Goal: Complete application form

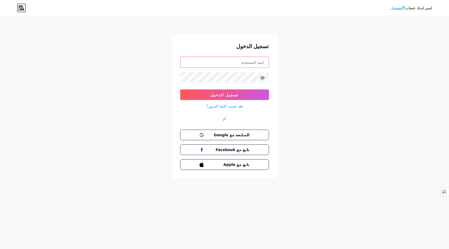
type input "[EMAIL_ADDRESS][DOMAIN_NAME]"
click at [247, 59] on input "[EMAIL_ADDRESS][DOMAIN_NAME]" at bounding box center [224, 62] width 88 height 11
click at [398, 9] on link "التسجيل" at bounding box center [397, 8] width 13 height 4
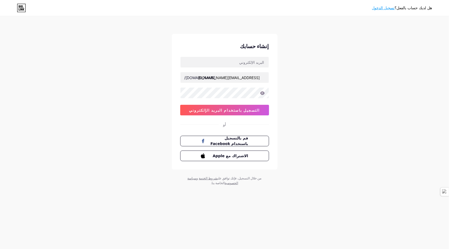
type input "[EMAIL_ADDRESS][DOMAIN_NAME]"
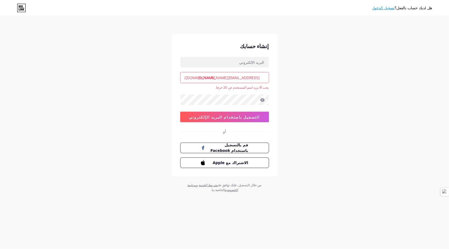
click at [260, 46] on div "إنشاء حسابك" at bounding box center [224, 46] width 89 height 8
click at [246, 78] on input "[EMAIL_ADDRESS][DOMAIN_NAME]" at bounding box center [224, 77] width 88 height 11
drag, startPoint x: 305, startPoint y: 96, endPoint x: 298, endPoint y: 96, distance: 6.9
click at [305, 96] on div "هل لديك حساب بالفعل؟ تسجيل الدخول إنشاء حسابك [DOMAIN_NAME]/ [DOMAIN_NAME][EMAI…" at bounding box center [224, 104] width 449 height 209
click at [294, 108] on div "هل لديك حساب بالفعل؟ تسجيل الدخول إنشاء حسابك [DOMAIN_NAME]/ [DOMAIN_NAME][EMAI…" at bounding box center [224, 104] width 449 height 209
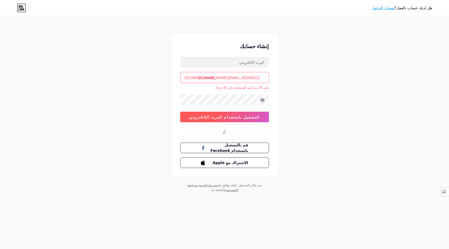
click at [257, 116] on button "التسجيل باستخدام البريد الإلكتروني" at bounding box center [224, 116] width 89 height 11
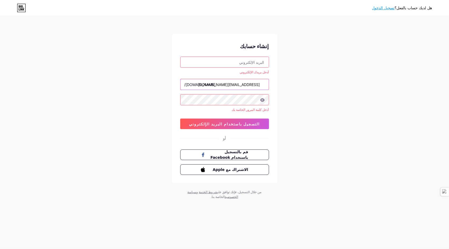
click at [226, 84] on input "[EMAIL_ADDRESS][DOMAIN_NAME]" at bounding box center [224, 84] width 88 height 11
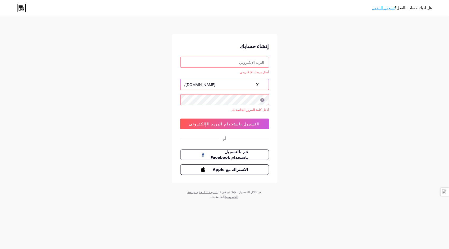
type input "9"
click at [240, 61] on input "text" at bounding box center [224, 62] width 88 height 11
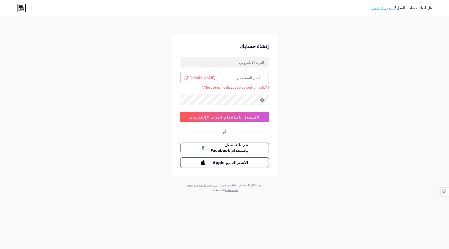
click at [318, 109] on div "هل لديك حساب بالفعل؟ تسجيل الدخول إنشاء حسابك [DOMAIN_NAME]/ [ "The username th…" at bounding box center [224, 104] width 449 height 209
click at [238, 65] on input "text" at bounding box center [224, 62] width 88 height 11
paste input "[EMAIL_ADDRESS][DOMAIN_NAME]"
drag, startPoint x: 243, startPoint y: 62, endPoint x: 203, endPoint y: 62, distance: 40.2
click at [203, 62] on input "[EMAIL_ADDRESS][DOMAIN_NAME]" at bounding box center [224, 62] width 88 height 11
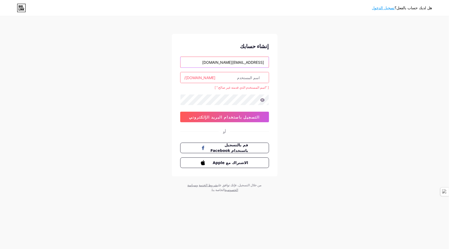
type input "[EMAIL_ADDRESS][DOMAIN_NAME]"
click at [208, 78] on input "text" at bounding box center [224, 77] width 88 height 11
paste input "eurlhtp.emballage"
type input "eurl.htp.emballage"
drag, startPoint x: 292, startPoint y: 95, endPoint x: 281, endPoint y: 87, distance: 13.6
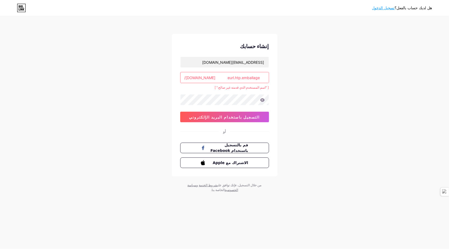
click at [290, 93] on div "هل لديك حساب بالفعل؟ تسجيل الدخول إنشاء حسابك [EMAIL_ADDRESS][DOMAIN_NAME] [DOM…" at bounding box center [224, 104] width 449 height 209
click at [24, 8] on icon at bounding box center [21, 8] width 9 height 8
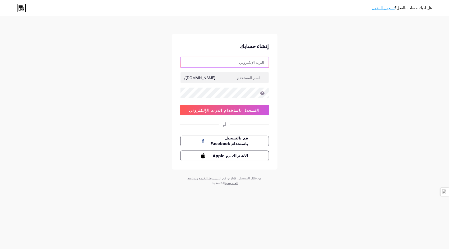
type input "[EMAIL_ADDRESS][DOMAIN_NAME]"
click at [208, 63] on input "[EMAIL_ADDRESS][DOMAIN_NAME]" at bounding box center [224, 62] width 88 height 11
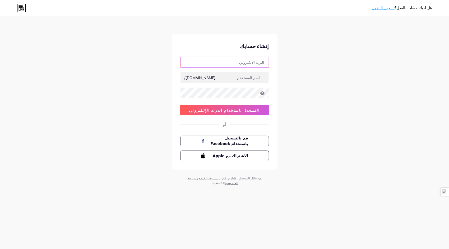
paste input "[EMAIL_ADDRESS][DOMAIN_NAME]"
type input "[EMAIL_ADDRESS][DOMAIN_NAME]"
click at [222, 78] on input "text" at bounding box center [224, 77] width 88 height 11
drag, startPoint x: 211, startPoint y: 62, endPoint x: 242, endPoint y: 63, distance: 31.4
click at [242, 63] on input "[EMAIL_ADDRESS][DOMAIN_NAME]" at bounding box center [224, 62] width 88 height 11
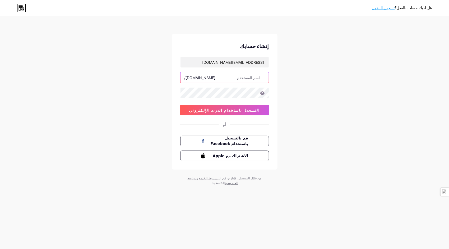
click at [236, 82] on input "text" at bounding box center [224, 77] width 88 height 11
paste input "eurlhtp.emballage"
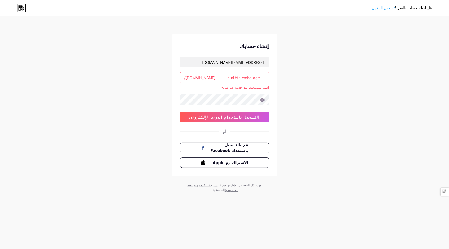
click at [282, 96] on div "هل لديك حساب بالفعل؟ تسجيل الدخول إنشاء حسابك eurl.htp.emballage@gmail.com bio.…" at bounding box center [224, 104] width 449 height 209
drag, startPoint x: 243, startPoint y: 77, endPoint x: 253, endPoint y: 77, distance: 9.3
click at [258, 77] on input "eurl.htp.emballage" at bounding box center [224, 77] width 88 height 11
click at [249, 77] on input "eurl.htp.emballage" at bounding box center [224, 77] width 88 height 11
drag, startPoint x: 242, startPoint y: 78, endPoint x: 257, endPoint y: 78, distance: 15.1
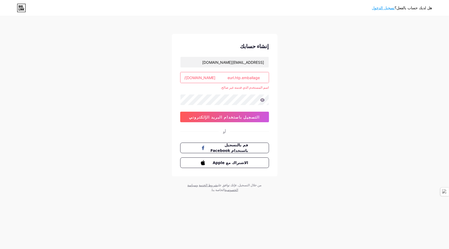
click at [257, 78] on input "eurl.htp.emballage" at bounding box center [224, 77] width 88 height 11
drag, startPoint x: 236, startPoint y: 78, endPoint x: 260, endPoint y: 80, distance: 23.9
click at [260, 80] on input "eurl.htp.emballage" at bounding box center [224, 77] width 88 height 11
click at [261, 100] on icon at bounding box center [262, 99] width 4 height 3
click at [263, 100] on icon at bounding box center [262, 99] width 4 height 3
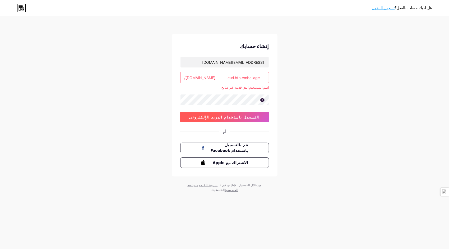
click at [220, 119] on button "التسجيل باستخدام البريد الإلكتروني" at bounding box center [224, 116] width 89 height 11
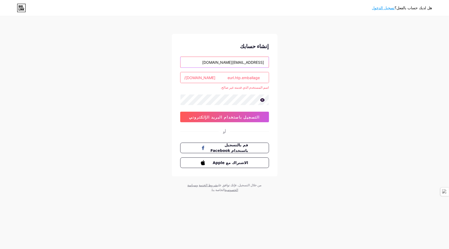
click at [248, 59] on input "[EMAIL_ADDRESS][DOMAIN_NAME]" at bounding box center [224, 62] width 88 height 11
click at [250, 47] on div "إنشاء حسابك" at bounding box center [224, 46] width 89 height 8
click at [208, 79] on input "eurl.htp.emballage" at bounding box center [224, 77] width 88 height 11
click at [220, 85] on div "اسم المستخدم الذي قدمته غير صالح." at bounding box center [224, 87] width 89 height 5
click at [222, 77] on input "eurl.htp.emballage" at bounding box center [224, 77] width 88 height 11
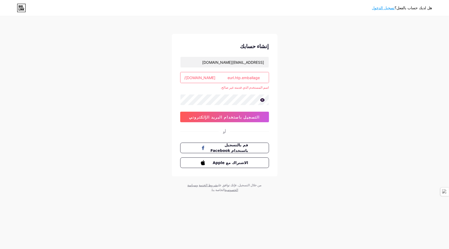
click at [222, 77] on input "eurl.htp.emballage" at bounding box center [224, 77] width 88 height 11
click at [222, 77] on input "eurlhtp." at bounding box center [224, 77] width 88 height 11
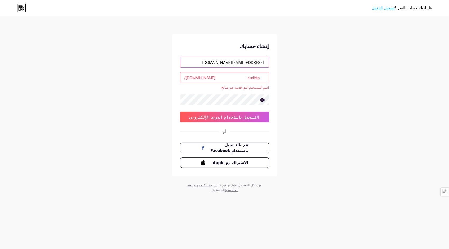
click at [218, 63] on input "[EMAIL_ADDRESS][DOMAIN_NAME]" at bounding box center [224, 62] width 88 height 11
type input "eurl.htp"
click at [219, 115] on span "التسجيل باستخدام البريد الإلكتروني" at bounding box center [224, 117] width 71 height 4
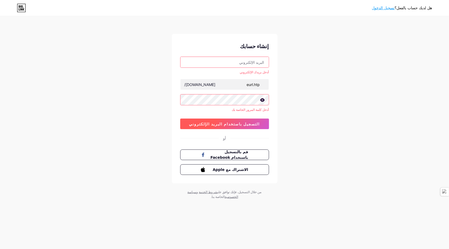
type input "[EMAIL_ADDRESS][DOMAIN_NAME]"
click at [219, 126] on button "التسجيل باستخدام البريد الإلكتروني" at bounding box center [224, 123] width 89 height 11
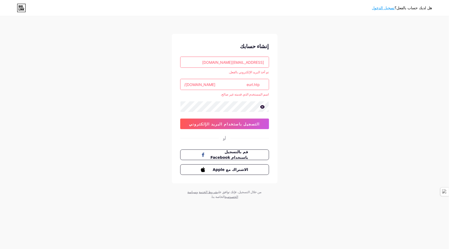
click at [226, 84] on input "eurl.htp" at bounding box center [224, 84] width 88 height 11
click at [206, 64] on input "[EMAIL_ADDRESS][DOMAIN_NAME]" at bounding box center [224, 62] width 88 height 11
click at [211, 85] on input "text" at bounding box center [224, 84] width 88 height 11
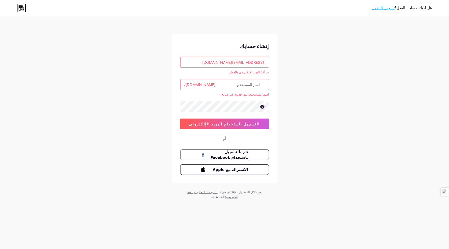
click at [263, 106] on icon at bounding box center [262, 107] width 5 height 4
click at [263, 106] on icon at bounding box center [262, 107] width 4 height 4
click at [206, 62] on input "[EMAIL_ADDRESS][DOMAIN_NAME]" at bounding box center [224, 62] width 88 height 11
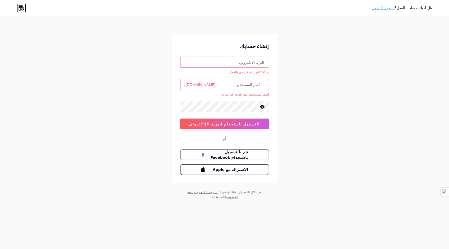
click at [235, 62] on input "text" at bounding box center [224, 62] width 88 height 11
paste input "[EMAIL_ADDRESS][DOMAIN_NAME]"
type input "[EMAIL_ADDRESS][DOMAIN_NAME]"
click at [220, 87] on input "text" at bounding box center [224, 84] width 88 height 11
click at [234, 79] on input "text" at bounding box center [224, 84] width 88 height 11
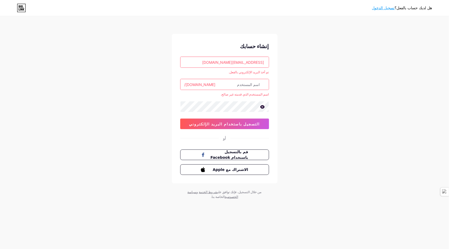
paste input "eurlhtp.emballage@gmail.com"
drag, startPoint x: 238, startPoint y: 84, endPoint x: 262, endPoint y: 85, distance: 23.8
click at [262, 85] on input "eurlhtp.emballage@gmail.com" at bounding box center [224, 84] width 88 height 11
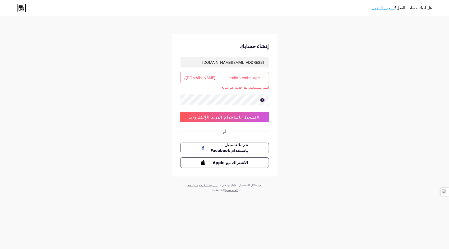
click at [259, 77] on input "eurlhtp.emballage" at bounding box center [224, 77] width 88 height 11
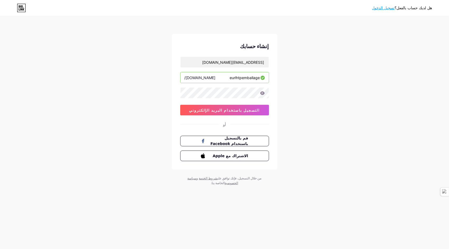
type input "eurlhtpemballage"
drag, startPoint x: 237, startPoint y: 78, endPoint x: 259, endPoint y: 78, distance: 22.7
click at [259, 78] on input "eurlhtpemballage" at bounding box center [224, 77] width 88 height 11
click at [222, 109] on span "التسجيل باستخدام البريد الإلكتروني" at bounding box center [224, 110] width 71 height 4
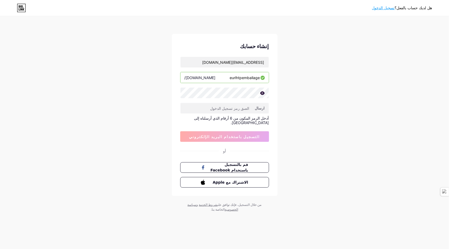
click at [262, 92] on icon at bounding box center [262, 92] width 4 height 3
click at [239, 108] on input "text" at bounding box center [224, 108] width 88 height 11
paste input "847163"
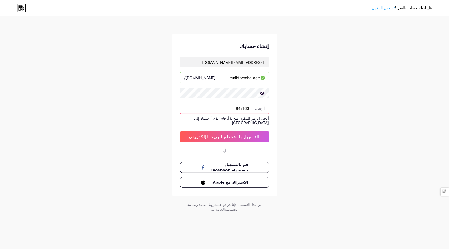
type input "847163"
click at [234, 134] on span "التسجيل باستخدام البريد الإلكتروني" at bounding box center [224, 136] width 71 height 4
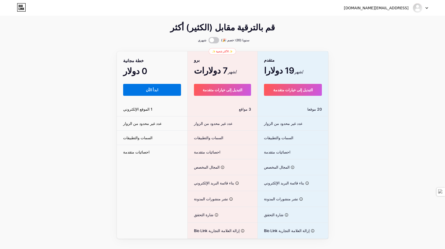
click at [157, 87] on button "ابدأ الآن" at bounding box center [152, 90] width 58 height 12
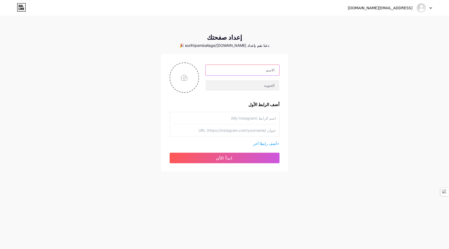
click at [253, 72] on input "text" at bounding box center [242, 70] width 73 height 11
drag, startPoint x: 254, startPoint y: 71, endPoint x: 277, endPoint y: 72, distance: 23.0
click at [277, 72] on input "[EMAIL_ADDRESS][DOMAIN_NAME]" at bounding box center [242, 70] width 73 height 11
drag, startPoint x: 241, startPoint y: 71, endPoint x: 244, endPoint y: 71, distance: 3.0
click at [244, 71] on input "eurl.htp.emballage" at bounding box center [242, 70] width 73 height 11
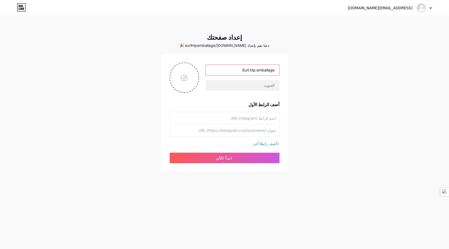
click at [249, 71] on input "Eurl.htp.emballage" at bounding box center [242, 70] width 73 height 11
drag, startPoint x: 257, startPoint y: 70, endPoint x: 269, endPoint y: 71, distance: 12.7
click at [269, 71] on input "Eurl.htp.emballage" at bounding box center [242, 70] width 73 height 11
click at [312, 92] on div "eurl.htp.emballage@gmail.com Dashboard Logout إعداد صفحتك دعنا نقم بإعداد bio.l…" at bounding box center [224, 94] width 449 height 188
drag, startPoint x: 251, startPoint y: 71, endPoint x: 255, endPoint y: 73, distance: 4.9
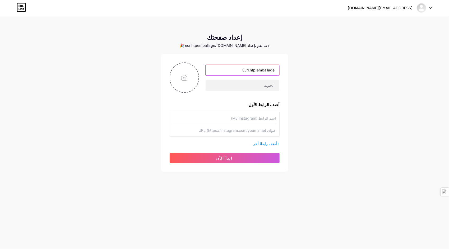
click at [255, 73] on input "Eurl.htp.emballage" at bounding box center [242, 70] width 73 height 11
click at [258, 71] on input "Eurl HTP .emballage" at bounding box center [242, 70] width 73 height 11
type input "Eurl HTP Emballage"
click at [250, 86] on input "text" at bounding box center [242, 85] width 73 height 11
paste input "Fabrication D'emballage en Plastique"
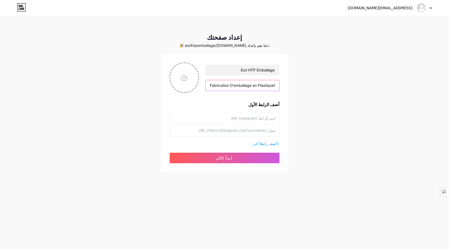
type input "Fabrication D'emballage en Plastiqueflllllllllllllllllllllllllllllllllllfllfl"
paste input "Fabrication D'emballage en Plastique"
type input "F"
type input "f"
click at [245, 87] on input "text" at bounding box center [242, 85] width 73 height 11
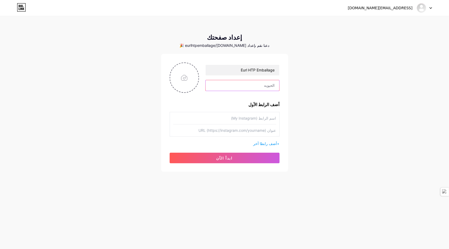
type input "Pizza🍕Tacos🌮 Burger 🍔 Cocktail🍹Désert🍧"
click at [247, 85] on input "Pizza🍕Tacos🌮 Burger 🍔 Cocktail🍹Désert🍧" at bounding box center [242, 85] width 73 height 11
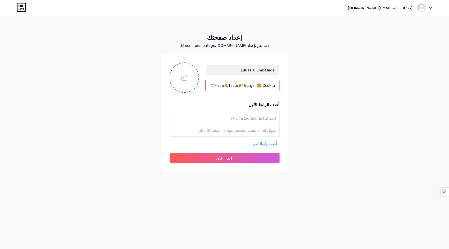
click at [247, 85] on input "Pizza🍕Tacos🌮 Burger 🍔 Cocktail🍹Désert🍧" at bounding box center [242, 85] width 73 height 11
click at [247, 85] on input "text" at bounding box center [242, 85] width 73 height 11
paste input "Fabrication D'emballage en Plastique"
type input "Fabrication D'emballage en Plastique"
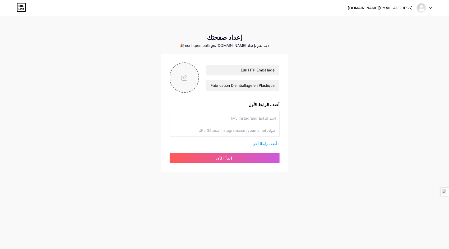
click at [187, 78] on input "file" at bounding box center [184, 77] width 29 height 29
type input "C:\fakepath\HTP3.png"
click at [254, 73] on input "text" at bounding box center [242, 70] width 73 height 11
type input "Eurl HTP Emballage"
type input "Fabrication D'emballage en Plastique"
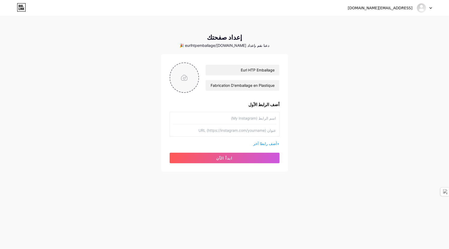
click at [185, 79] on input "file" at bounding box center [184, 77] width 29 height 29
type input "C:\fakepath\HTP.png"
click at [195, 67] on circle at bounding box center [196, 66] width 6 height 6
click at [188, 73] on input "file" at bounding box center [184, 77] width 29 height 29
type input "C:\fakepath\HTP3.png"
